Goal: Task Accomplishment & Management: Use online tool/utility

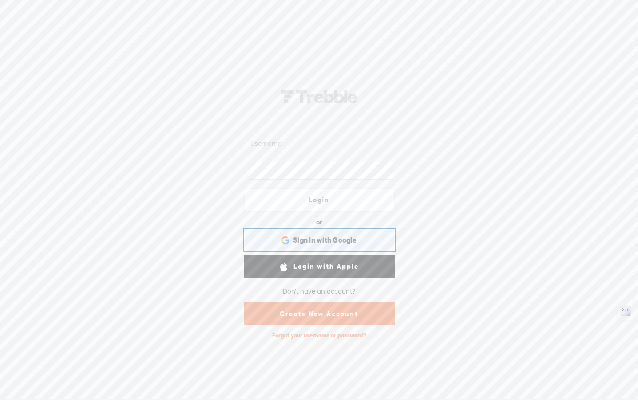
click at [321, 242] on span "Sign in with Google" at bounding box center [324, 240] width 63 height 9
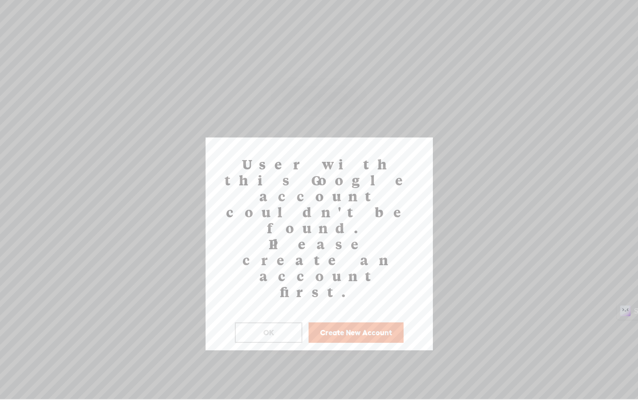
click at [281, 323] on button "OK" at bounding box center [268, 333] width 67 height 20
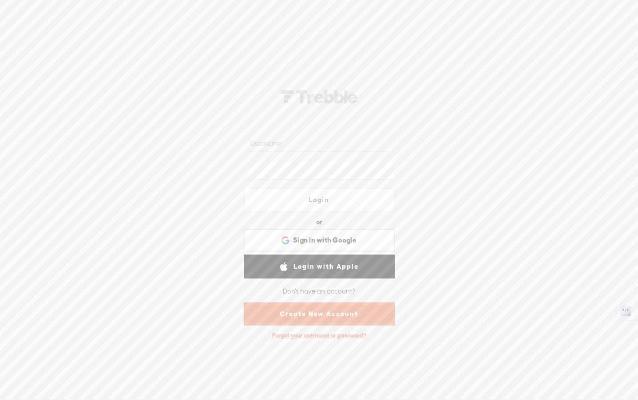
click at [305, 148] on input "text" at bounding box center [321, 143] width 144 height 17
type input "[EMAIL_ADDRESS][DOMAIN_NAME]"
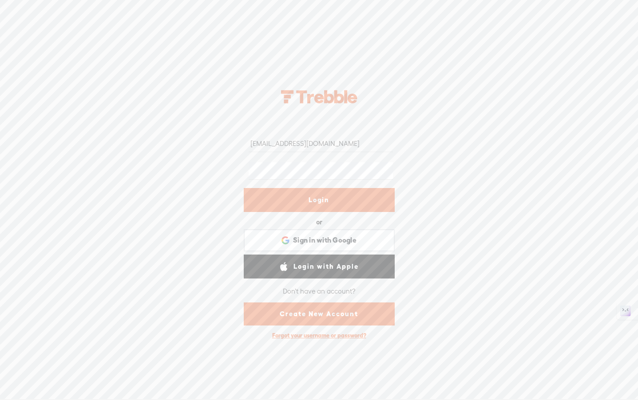
click at [342, 198] on link "Login" at bounding box center [319, 200] width 151 height 24
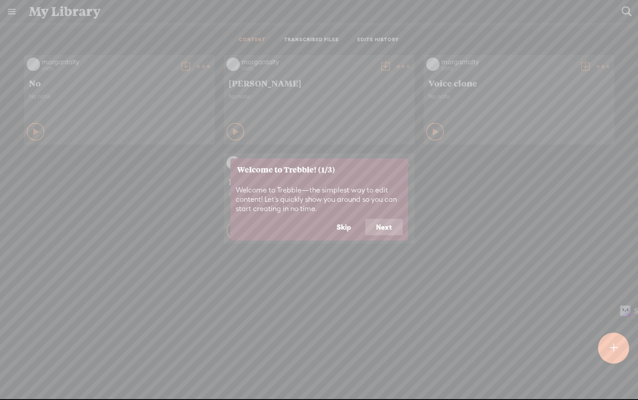
click at [378, 227] on button "Next" at bounding box center [383, 227] width 37 height 17
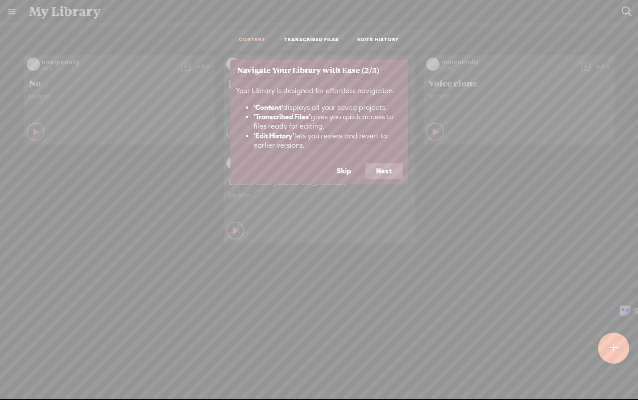
click at [380, 171] on button "Next" at bounding box center [383, 171] width 37 height 17
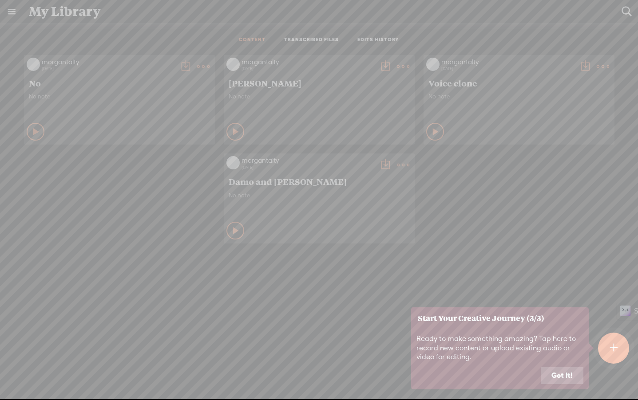
click at [553, 373] on button "Got it!" at bounding box center [562, 376] width 43 height 17
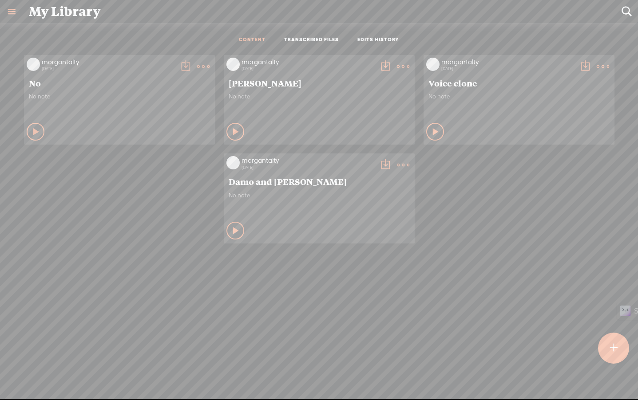
click at [324, 35] on ul "CONTENT TRANSCRIBED FILES EDITS HISTORY" at bounding box center [319, 40] width 235 height 21
click at [327, 43] on link "TRANSCRIBED FILES" at bounding box center [311, 40] width 55 height 8
